Goal: Information Seeking & Learning: Understand process/instructions

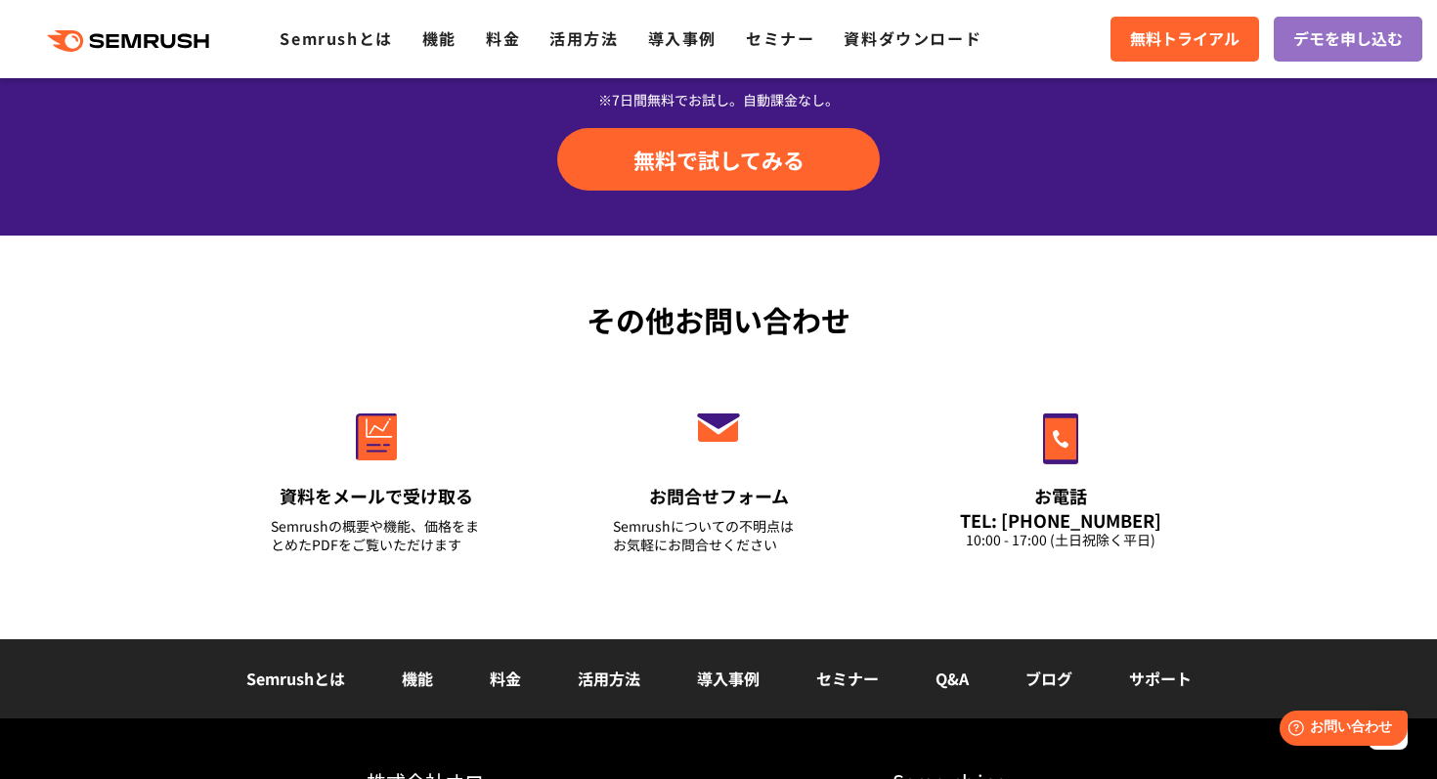
scroll to position [6953, 0]
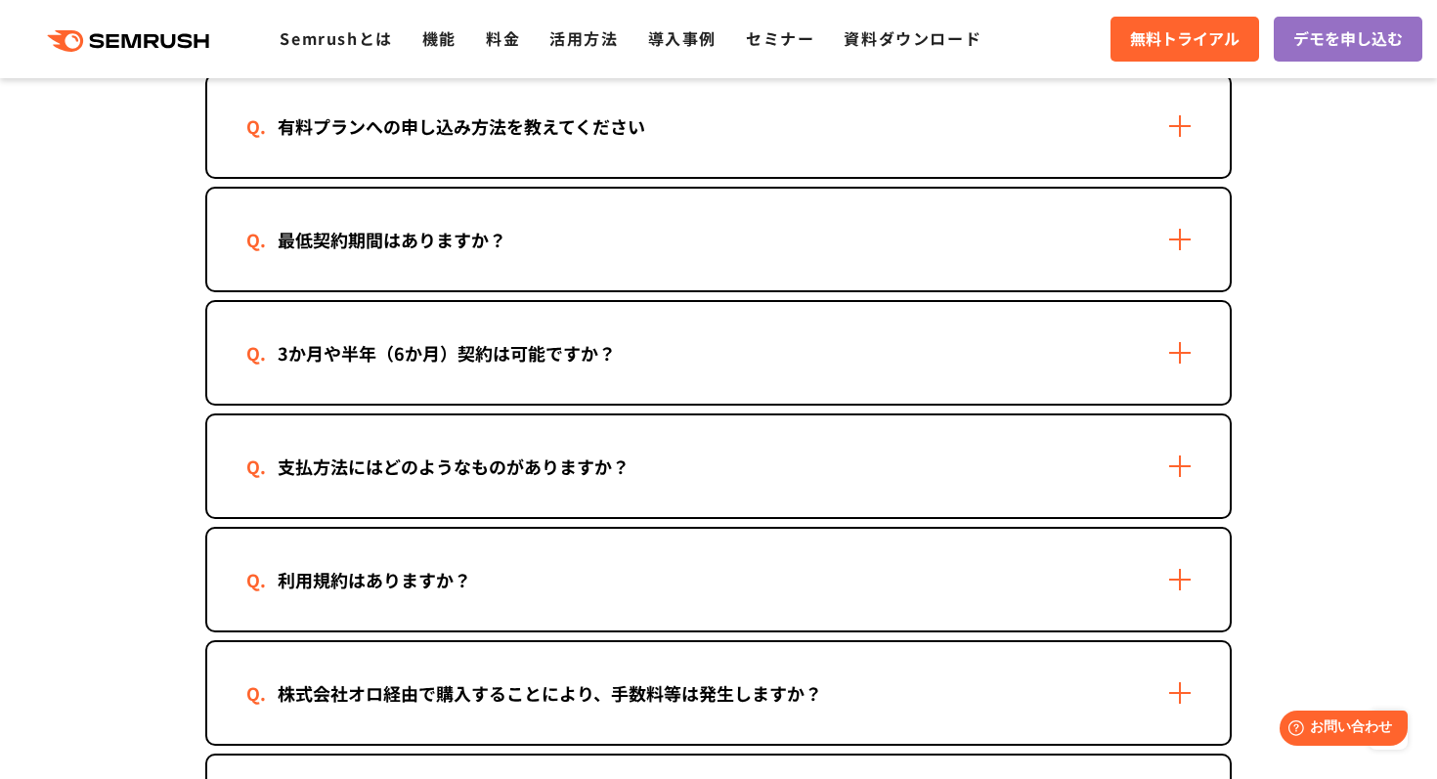
click at [466, 249] on div "最低契約期間はありますか？" at bounding box center [391, 240] width 291 height 28
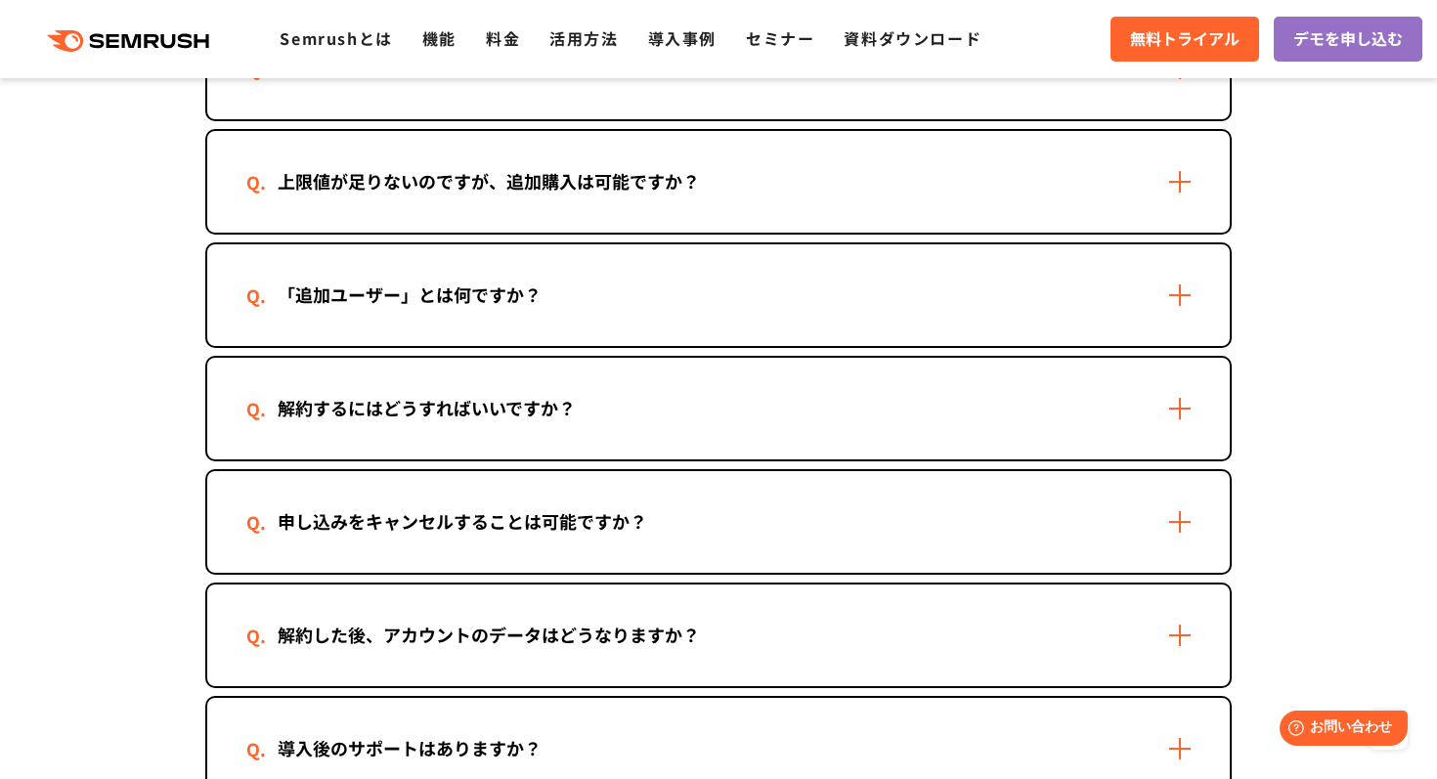
scroll to position [1699, 0]
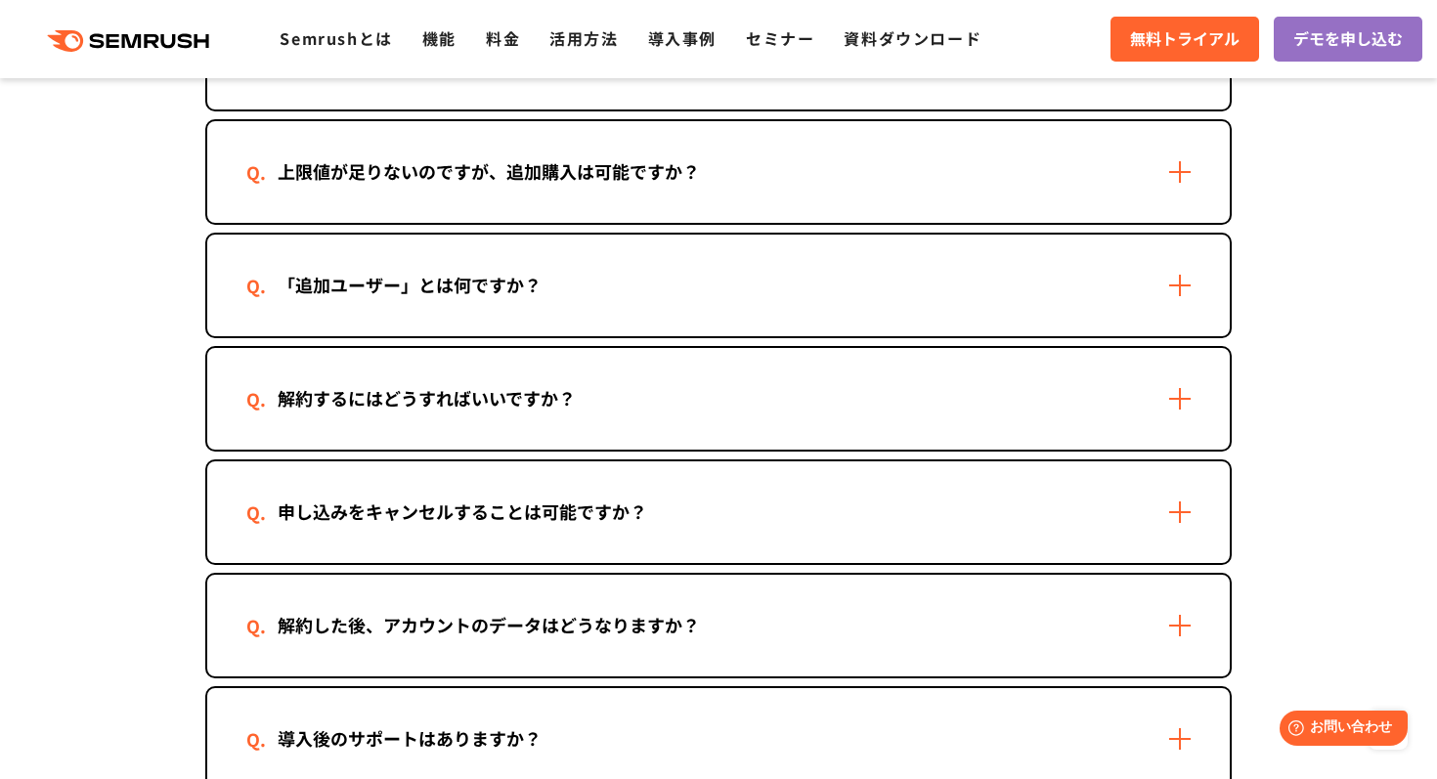
click at [496, 391] on div "解約するにはどうすればいいですか？" at bounding box center [426, 398] width 361 height 28
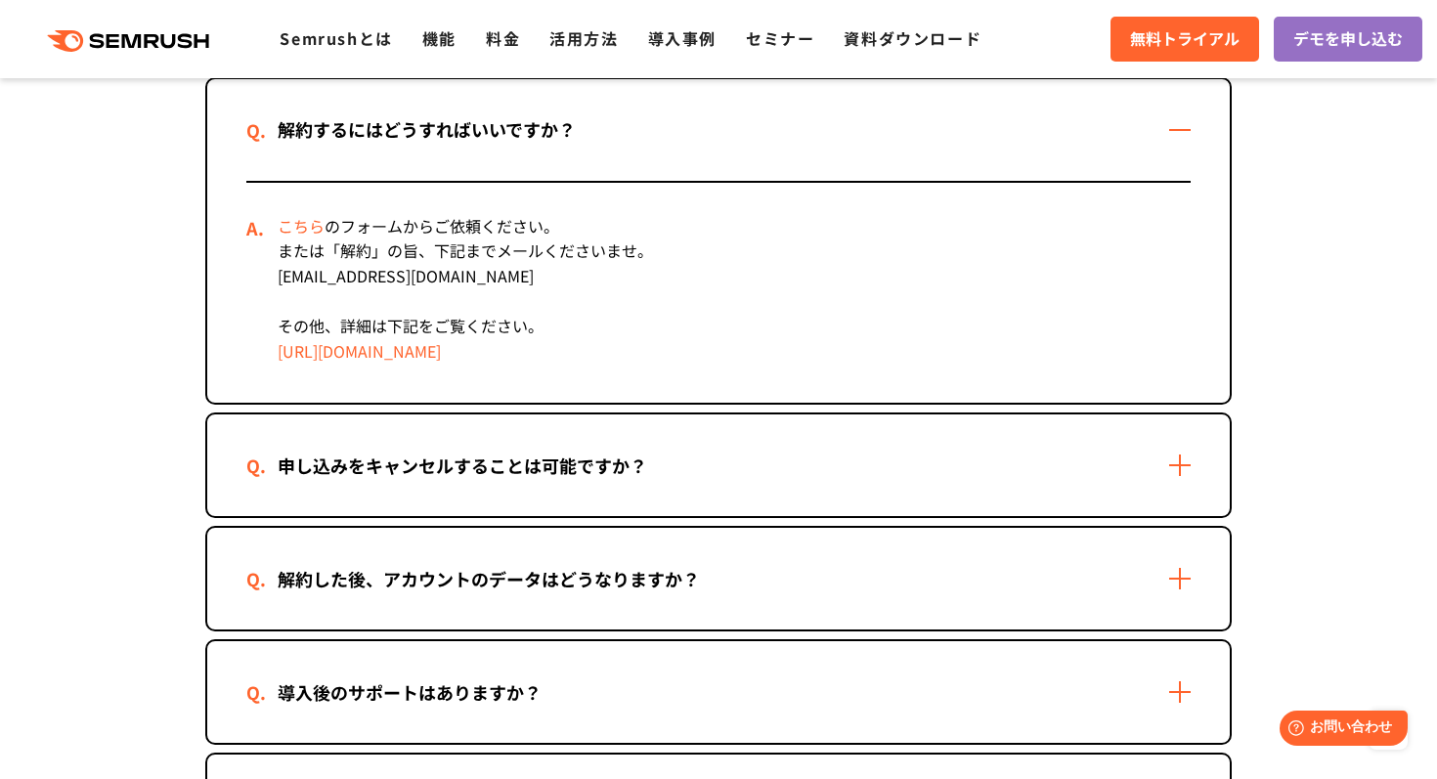
scroll to position [1972, 0]
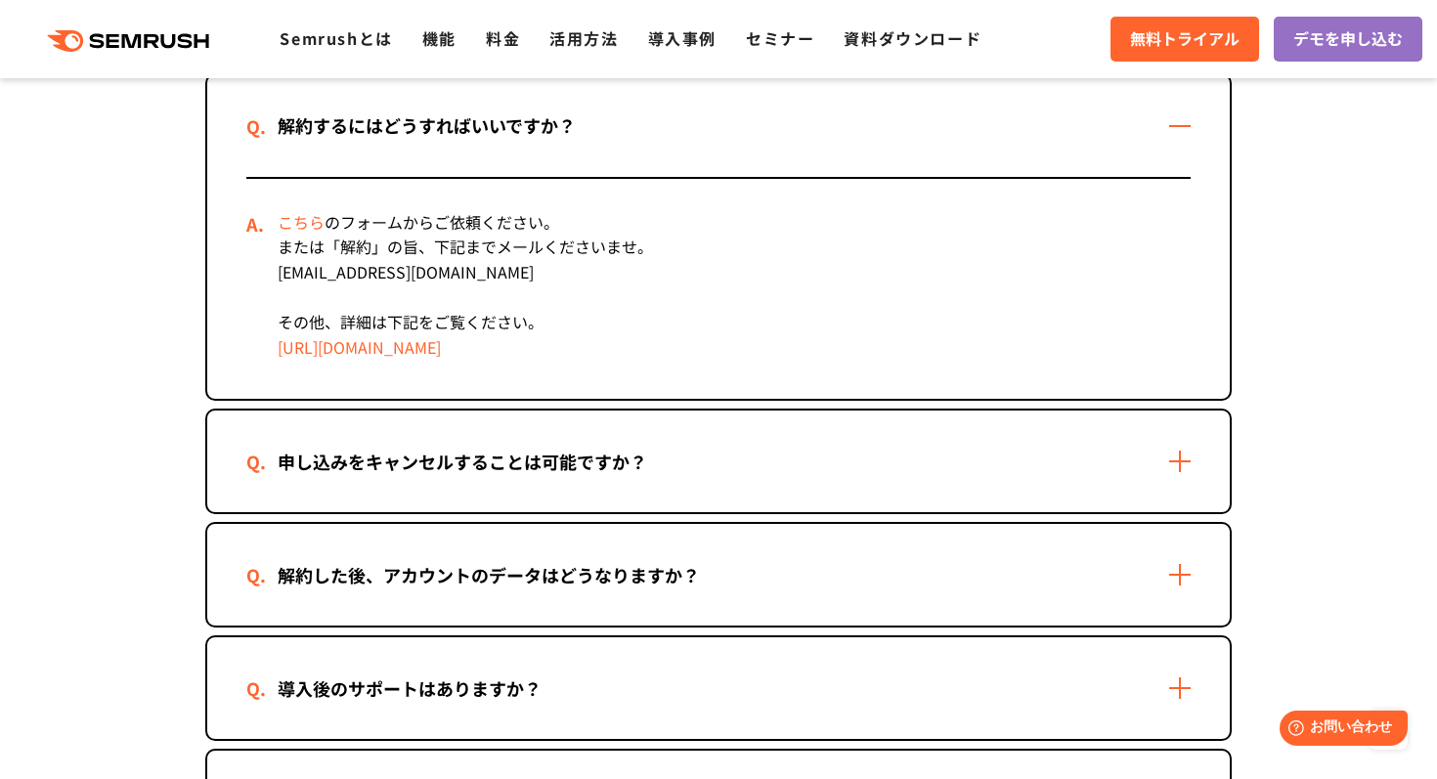
click at [441, 351] on link "https://ja.semrush.com/kb/252-cancelling-your-account" at bounding box center [359, 346] width 163 height 23
drag, startPoint x: 423, startPoint y: 274, endPoint x: 263, endPoint y: 274, distance: 160.4
click at [263, 274] on div "こちら のフォームからご依頼ください。 または「解約」の旨、下記までメールくださいませ。 mail@semrush.com その他、詳細は下記をご覧ください。…" at bounding box center [718, 289] width 945 height 221
click at [311, 218] on link "こちら" at bounding box center [301, 221] width 47 height 23
